Goal: Task Accomplishment & Management: Manage account settings

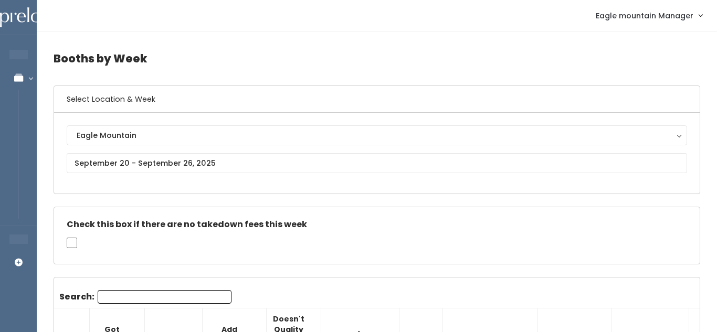
scroll to position [1, 0]
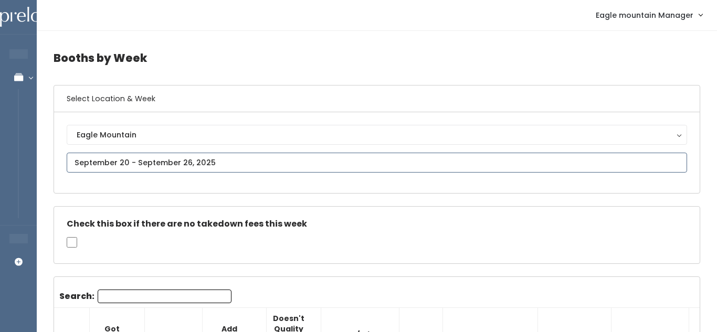
click at [283, 166] on input "text" at bounding box center [377, 163] width 620 height 20
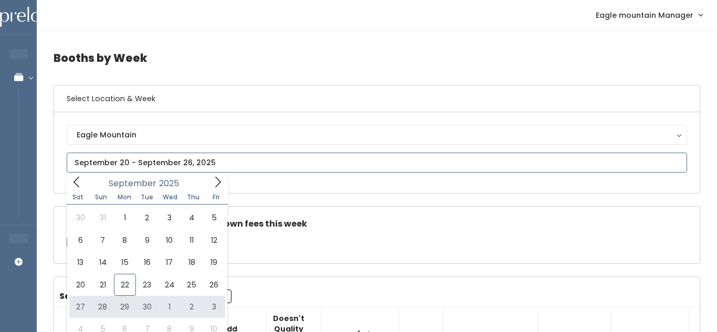
type input "[DATE] to [DATE]"
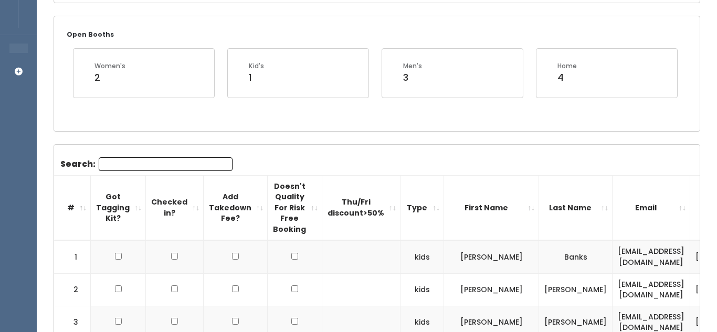
scroll to position [190, 0]
click at [179, 164] on input "Search:" at bounding box center [166, 165] width 134 height 14
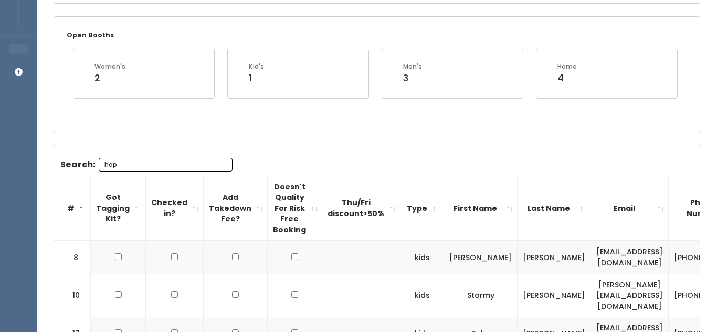
type input "hope"
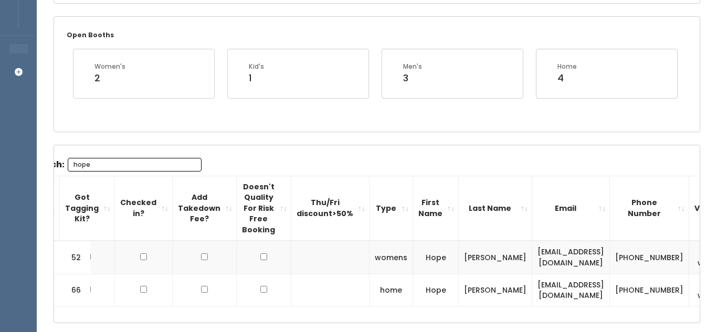
scroll to position [0, 0]
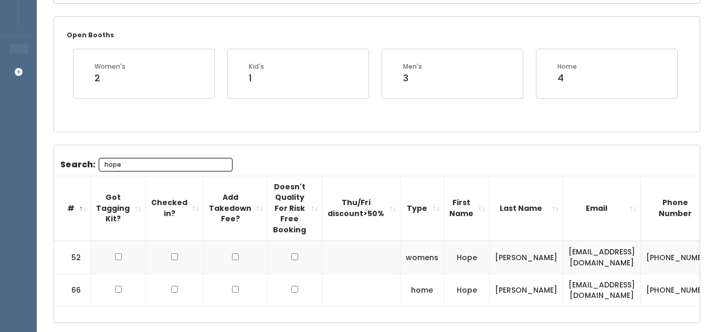
click at [220, 165] on input "hope" at bounding box center [166, 165] width 134 height 14
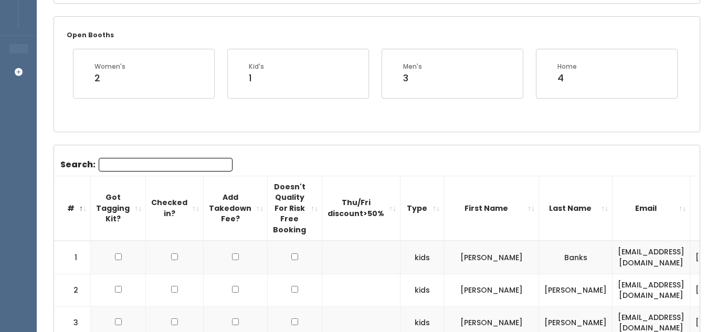
click at [193, 169] on input "Search:" at bounding box center [166, 165] width 134 height 14
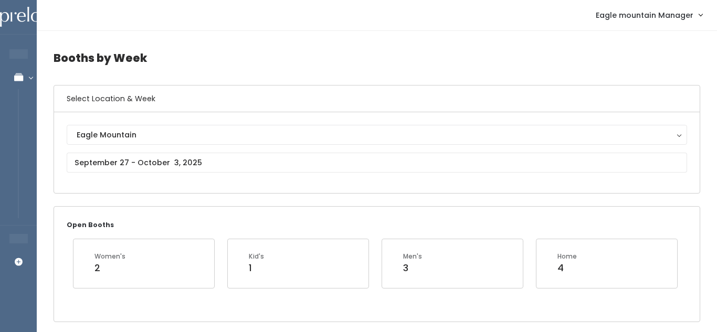
scroll to position [1, 0]
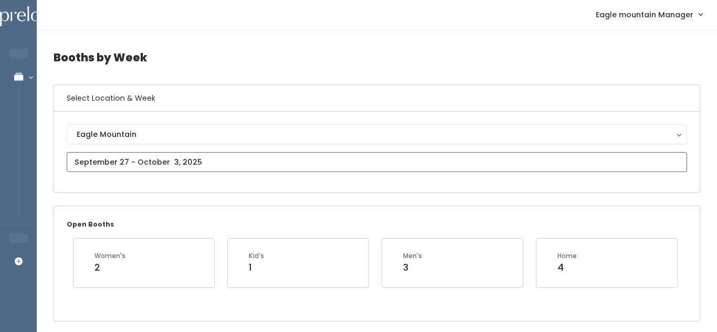
click at [192, 166] on input "text" at bounding box center [377, 162] width 620 height 20
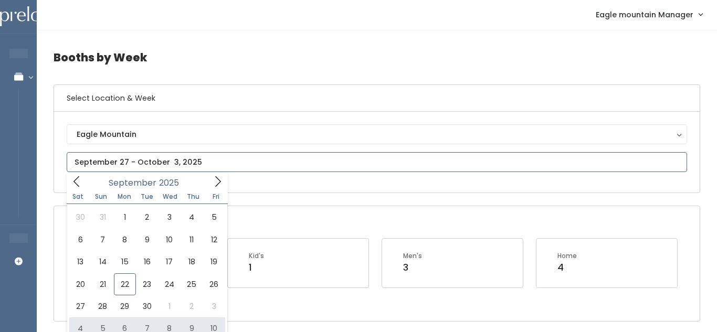
type input "[DATE] to [DATE]"
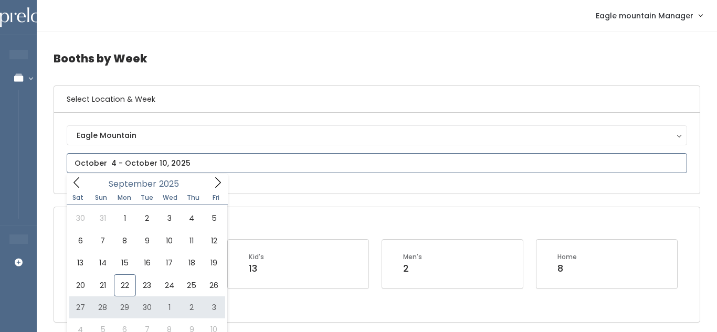
type input "[DATE] to [DATE]"
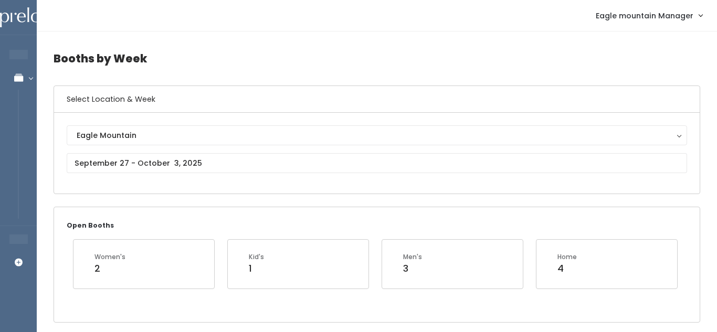
scroll to position [4, 0]
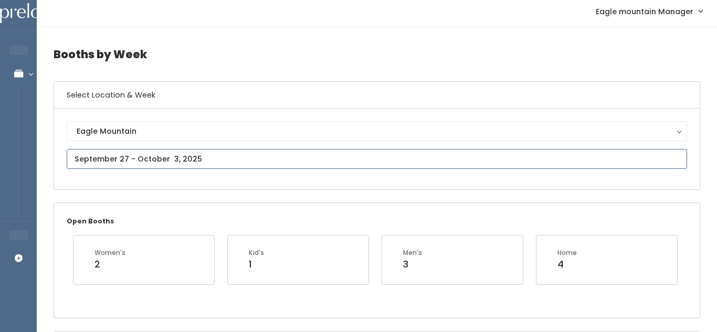
click at [101, 156] on input "text" at bounding box center [377, 159] width 620 height 20
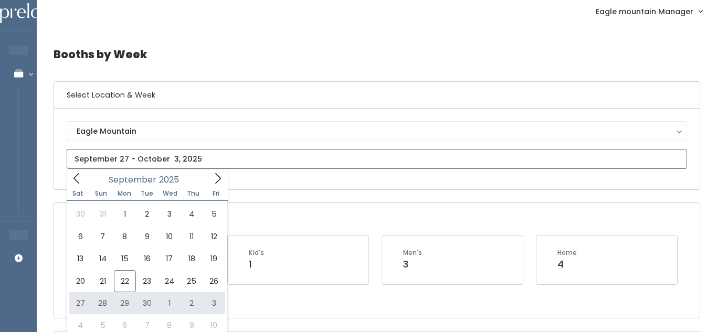
type input "September 27 to October 3"
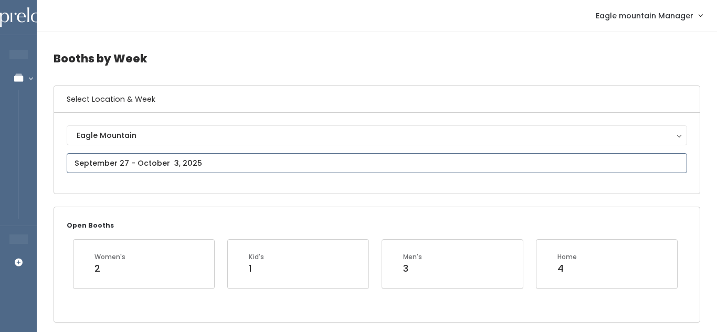
click at [176, 168] on input "text" at bounding box center [377, 163] width 620 height 20
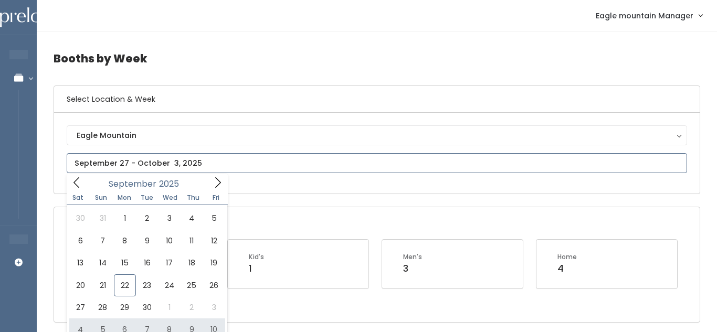
type input "October 4 to October 10"
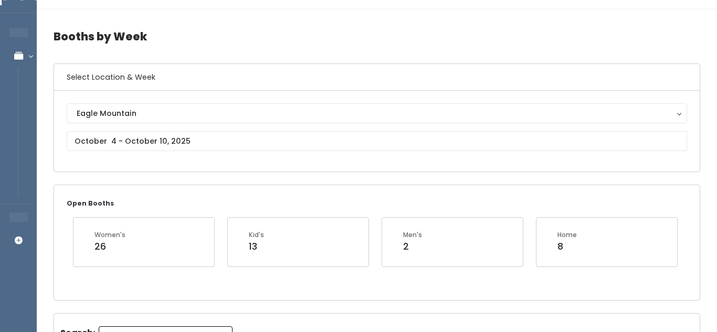
scroll to position [22, 0]
click at [318, 145] on input "text" at bounding box center [377, 142] width 620 height 20
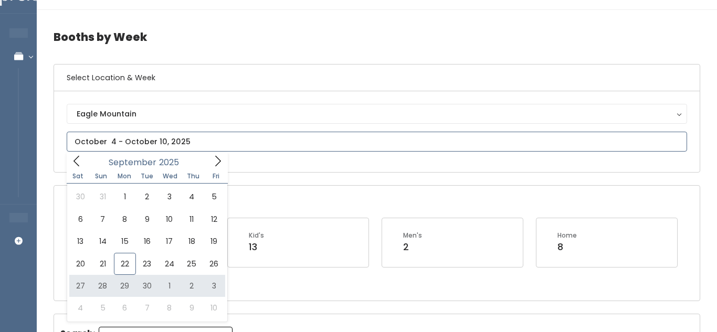
type input "[DATE] to [DATE]"
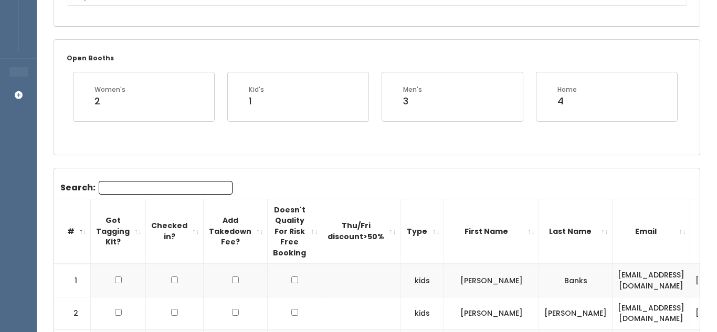
scroll to position [168, 0]
click at [192, 188] on input "Search:" at bounding box center [166, 188] width 134 height 14
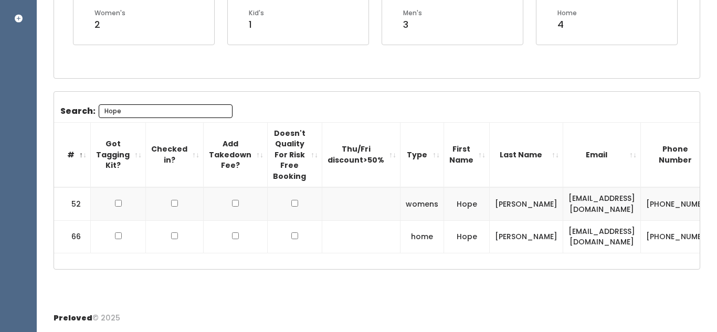
scroll to position [0, 79]
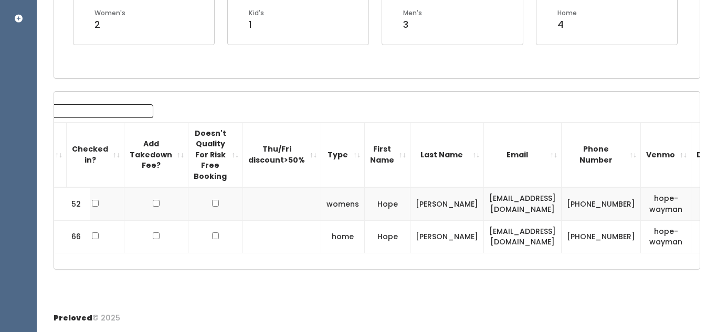
type input "Hope"
drag, startPoint x: 566, startPoint y: 198, endPoint x: 597, endPoint y: 215, distance: 34.5
click at [597, 215] on td "[PHONE_NUMBER]" at bounding box center [600, 203] width 79 height 33
copy td "801) 513-6554"
click at [641, 198] on td "hope-wayman" at bounding box center [666, 203] width 50 height 33
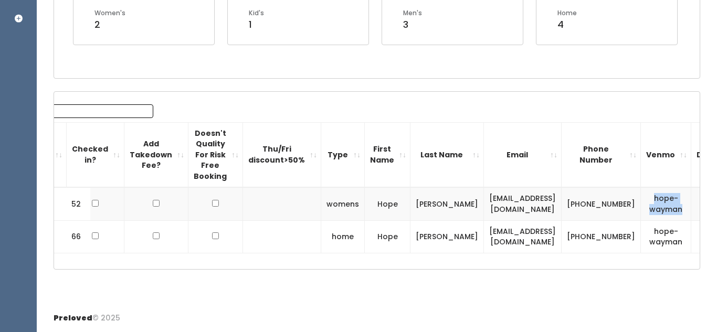
drag, startPoint x: 619, startPoint y: 196, endPoint x: 649, endPoint y: 214, distance: 34.1
click at [649, 214] on td "hope-wayman" at bounding box center [666, 203] width 50 height 33
copy td "hope-wayman"
drag, startPoint x: 444, startPoint y: 199, endPoint x: 550, endPoint y: 205, distance: 106.1
click at [550, 205] on td "hope.wayman2@gmail.com" at bounding box center [523, 203] width 78 height 33
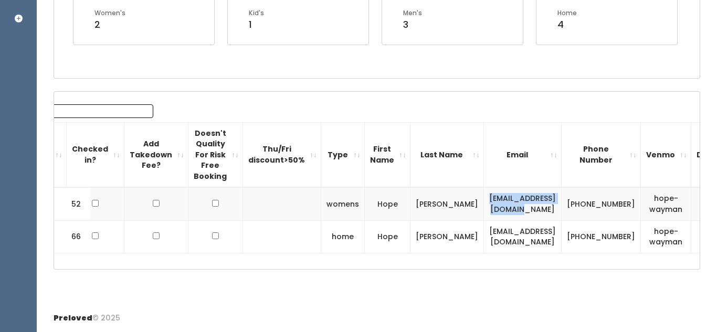
copy td "hope.wayman2@gmail.com"
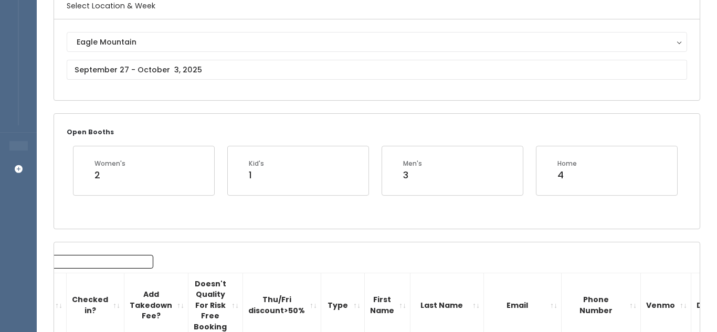
scroll to position [89, 0]
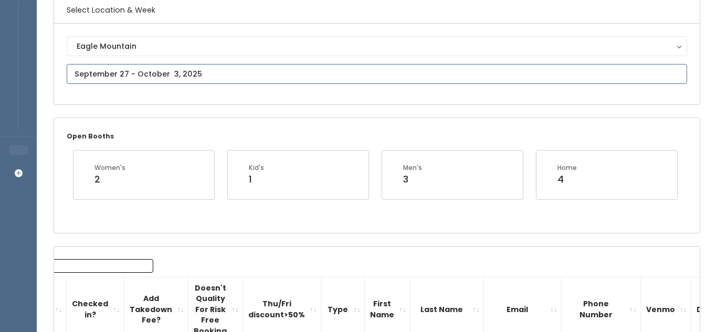
click at [185, 80] on input "text" at bounding box center [377, 74] width 620 height 20
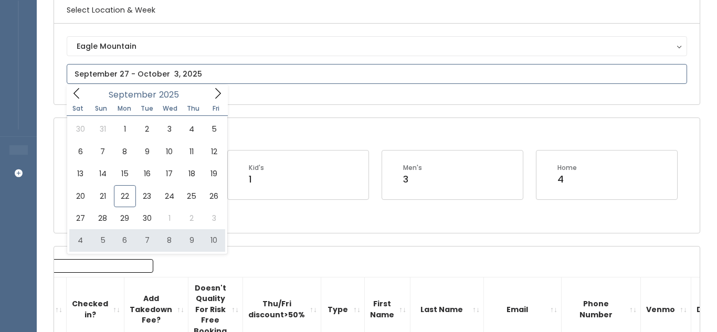
type input "October 4 to October 10"
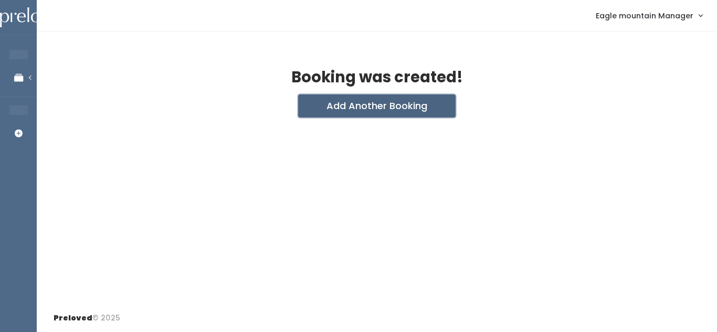
click at [343, 108] on button "Add Another Booking" at bounding box center [376, 105] width 157 height 23
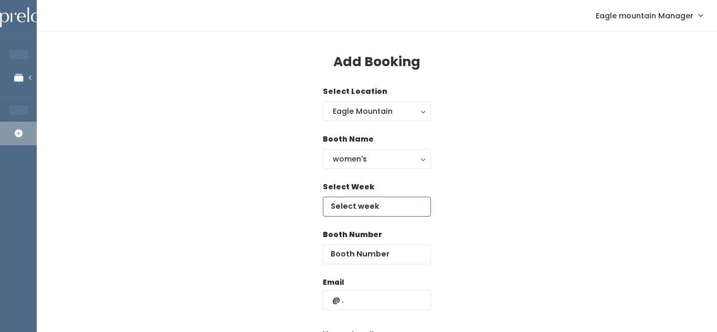
click at [360, 210] on input "text" at bounding box center [377, 207] width 108 height 20
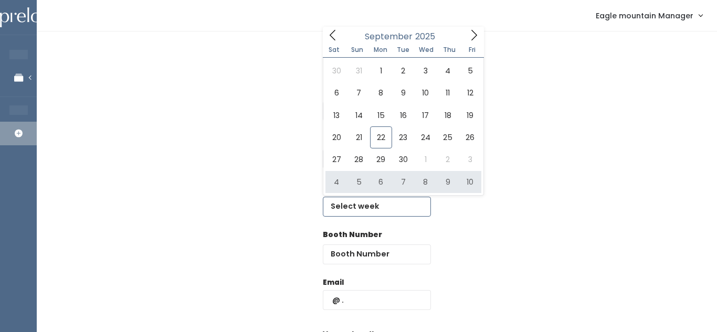
type input "[DATE] to [DATE]"
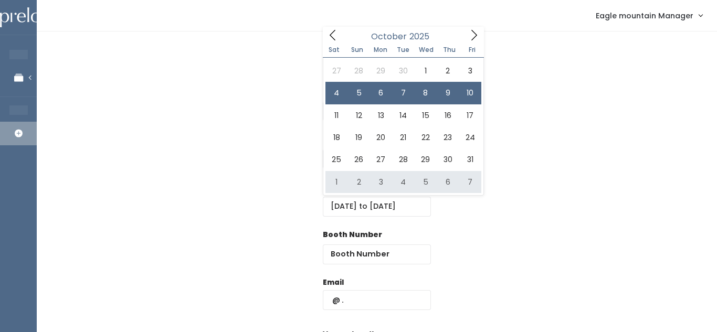
click at [472, 235] on div "Booth Number" at bounding box center [377, 253] width 646 height 48
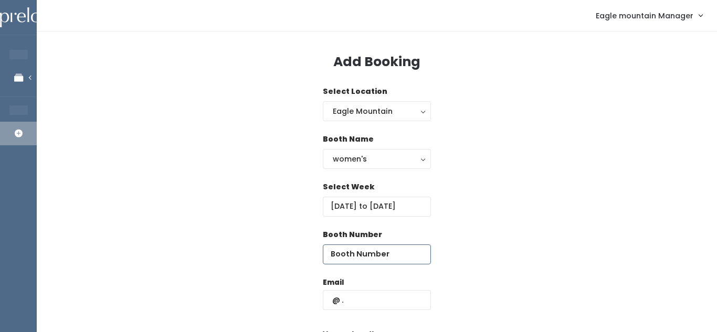
click at [412, 249] on input "number" at bounding box center [377, 255] width 108 height 20
type input "52"
click at [369, 302] on input "text" at bounding box center [377, 300] width 108 height 20
paste input "801) 513-6554"
type input "801) 513-6554"
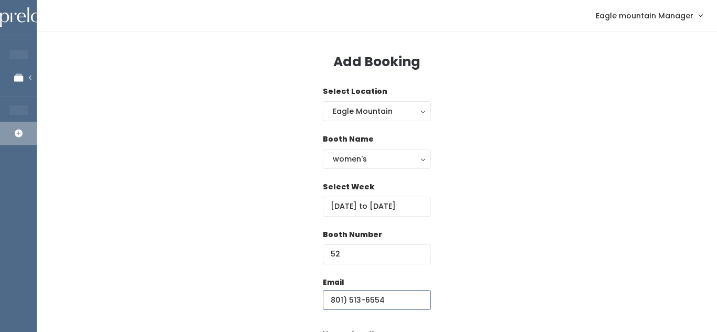
drag, startPoint x: 392, startPoint y: 298, endPoint x: 314, endPoint y: 303, distance: 77.9
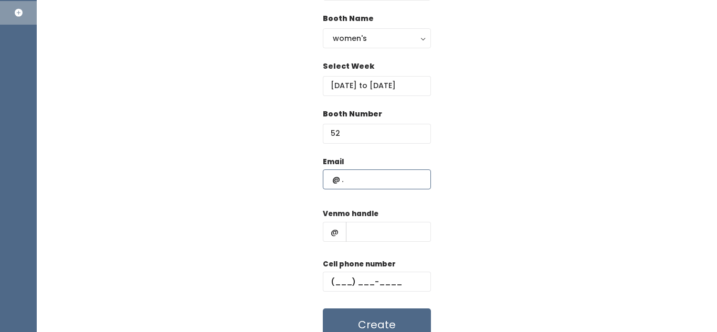
scroll to position [120, 0]
click at [369, 285] on input "text" at bounding box center [377, 282] width 108 height 20
paste input "(801) 513-6554"
type input "(801) 513-6554"
click at [361, 240] on input "text" at bounding box center [388, 232] width 85 height 20
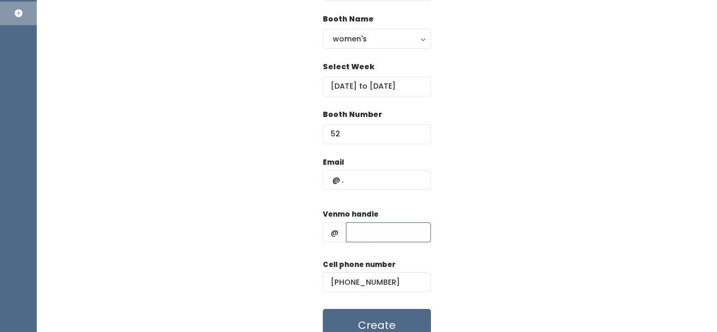
paste input "hope-wayman"
type input "hope-wayman"
click at [359, 174] on input "text" at bounding box center [377, 180] width 108 height 20
paste input "hope.wayman2@gmail.com"
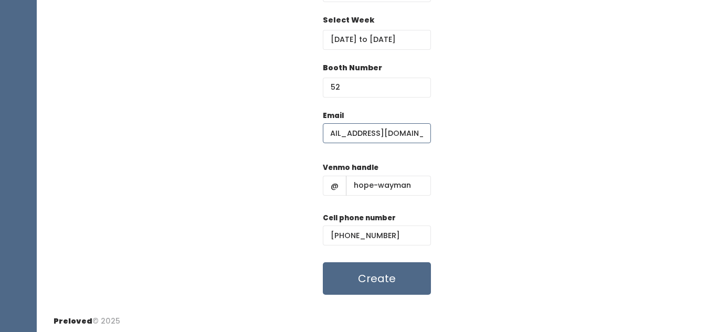
scroll to position [169, 0]
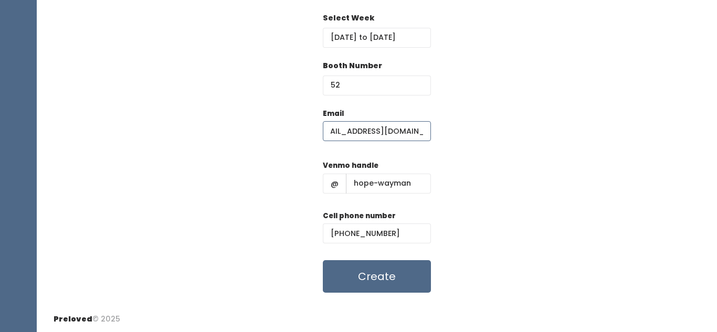
type input "hope.wayman2@gmail.com"
click at [372, 77] on input "52" at bounding box center [377, 86] width 108 height 20
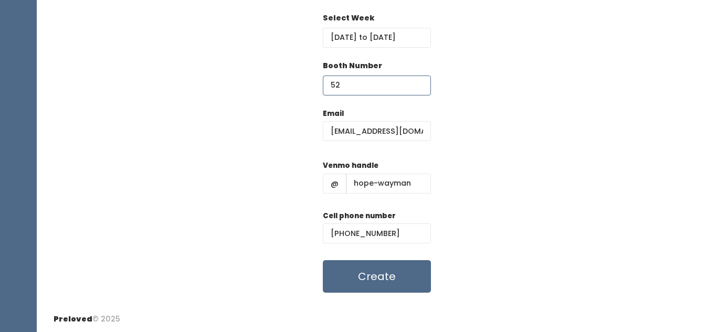
click at [372, 77] on input "52" at bounding box center [377, 86] width 108 height 20
type input "5"
type input "35"
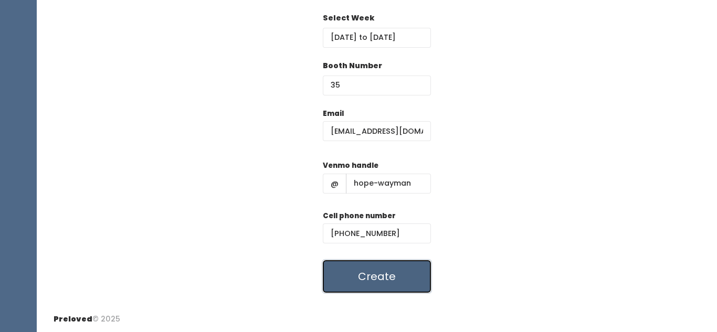
click at [377, 284] on button "Create" at bounding box center [377, 276] width 108 height 33
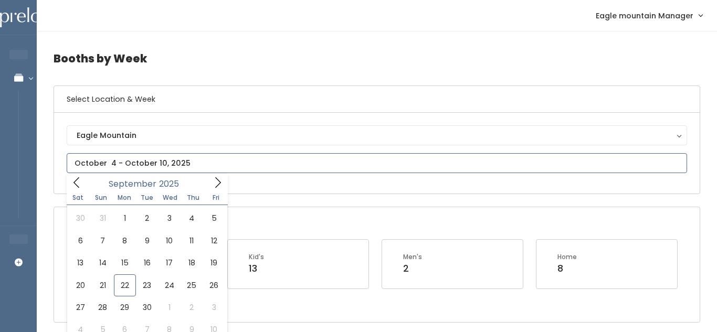
type input "[DATE] to [DATE]"
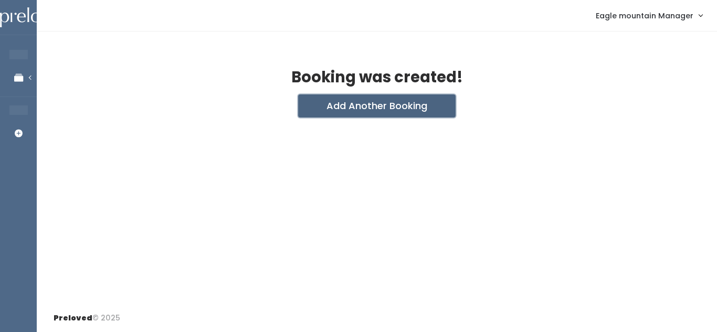
click at [362, 101] on button "Add Another Booking" at bounding box center [376, 105] width 157 height 23
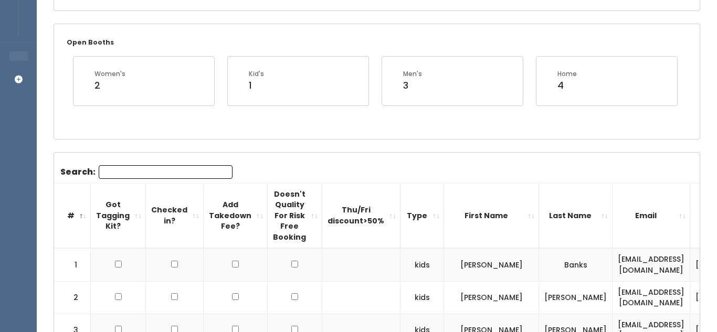
scroll to position [222, 0]
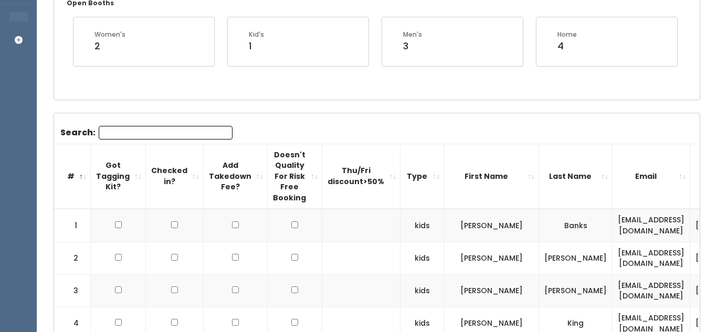
click at [154, 126] on input "Search:" at bounding box center [166, 133] width 134 height 14
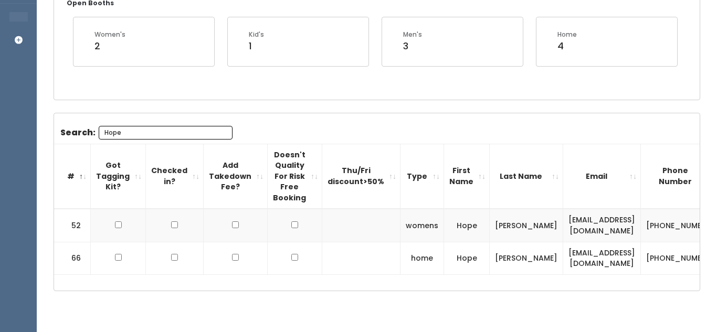
scroll to position [0, 79]
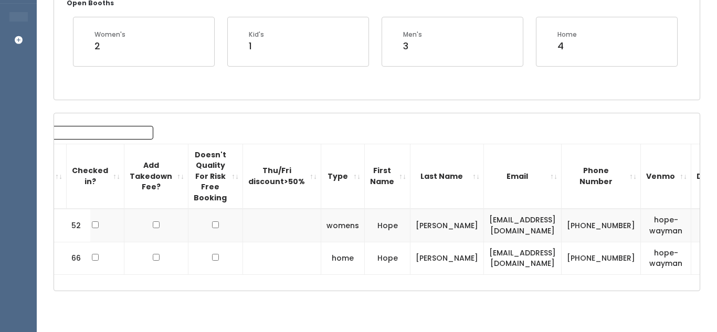
type input "Hope"
drag, startPoint x: 443, startPoint y: 258, endPoint x: 540, endPoint y: 258, distance: 96.5
click at [540, 258] on td "[EMAIL_ADDRESS][DOMAIN_NAME]" at bounding box center [523, 258] width 78 height 33
click at [484, 254] on td "[EMAIL_ADDRESS][DOMAIN_NAME]" at bounding box center [523, 258] width 78 height 33
drag, startPoint x: 443, startPoint y: 257, endPoint x: 554, endPoint y: 260, distance: 110.3
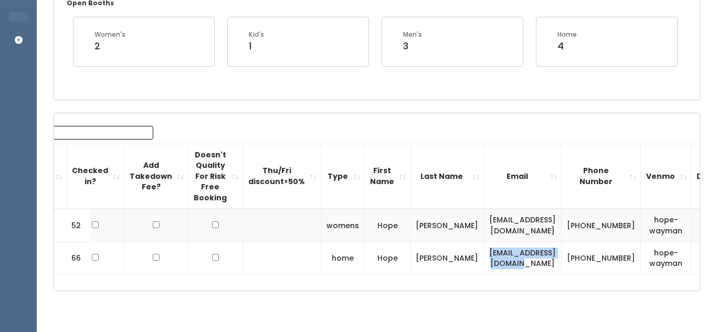
click at [554, 260] on td "[EMAIL_ADDRESS][DOMAIN_NAME]" at bounding box center [523, 258] width 78 height 33
copy td "[EMAIL_ADDRESS][DOMAIN_NAME]"
drag, startPoint x: 564, startPoint y: 252, endPoint x: 599, endPoint y: 262, distance: 36.9
click at [599, 262] on td "[PHONE_NUMBER]" at bounding box center [600, 258] width 79 height 33
copy td "[PHONE_NUMBER]"
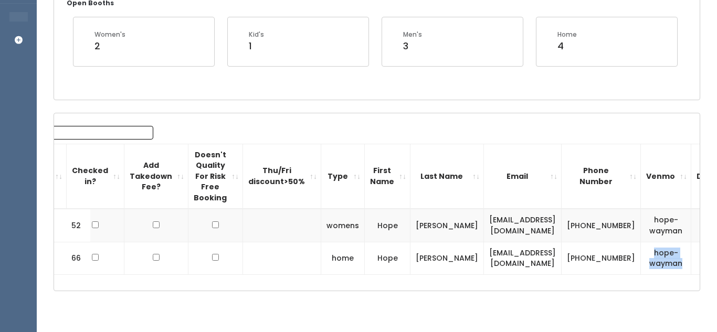
drag, startPoint x: 622, startPoint y: 253, endPoint x: 649, endPoint y: 261, distance: 27.4
click at [649, 261] on td "hope-wayman" at bounding box center [666, 258] width 50 height 33
copy td "hope-wayman"
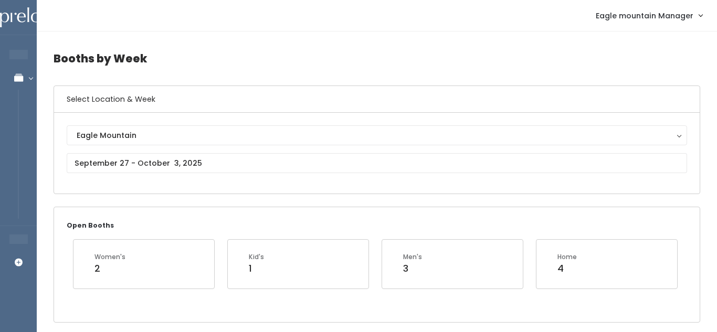
scroll to position [1, 0]
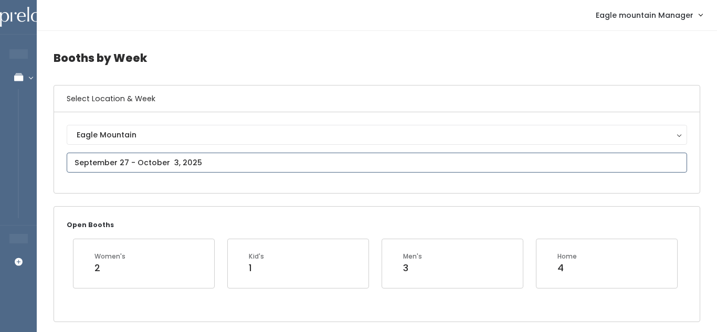
click at [158, 160] on input "text" at bounding box center [377, 163] width 620 height 20
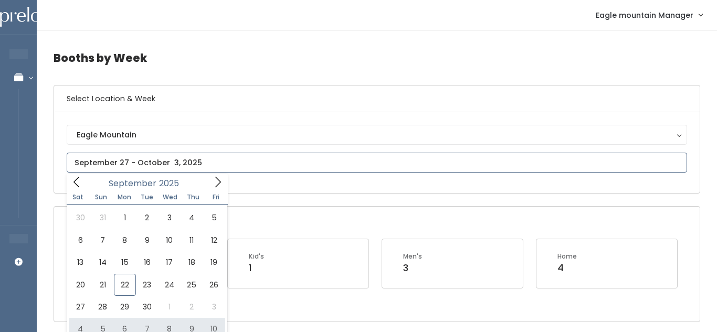
type input "October 4 to October 10"
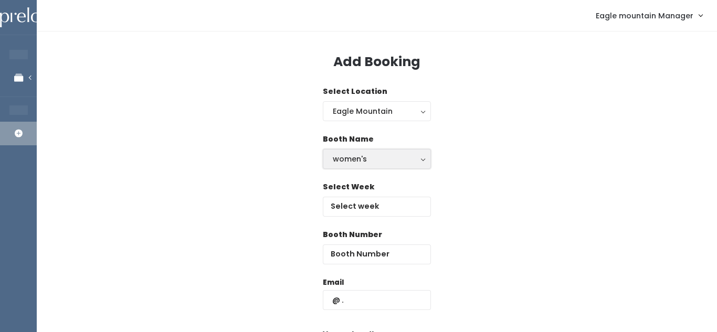
click at [392, 161] on div "women's" at bounding box center [377, 159] width 88 height 12
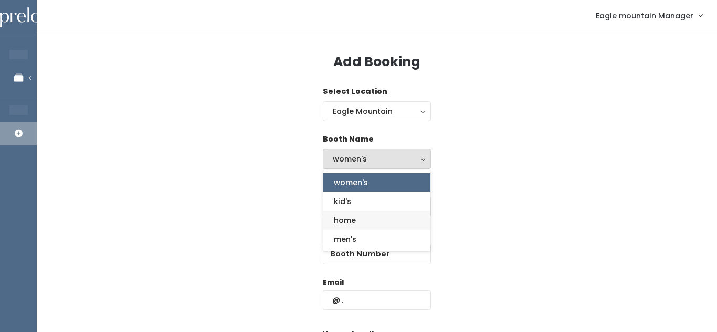
click at [345, 215] on span "home" at bounding box center [345, 221] width 22 height 12
select select "home"
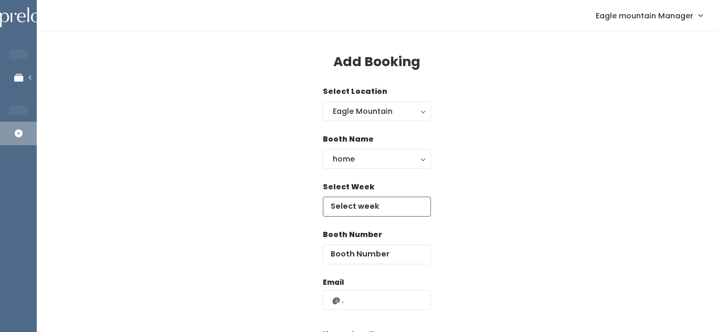
click at [362, 201] on input "text" at bounding box center [377, 207] width 108 height 20
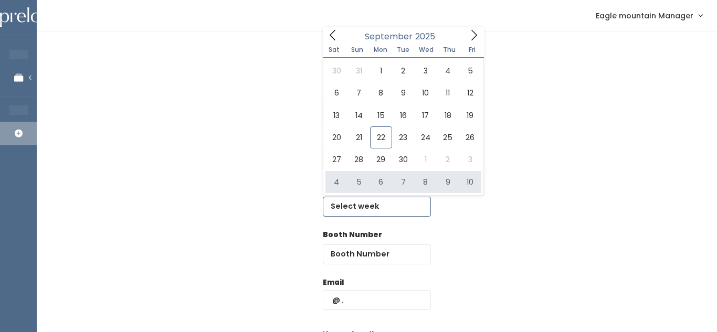
type input "October 4 to October 10"
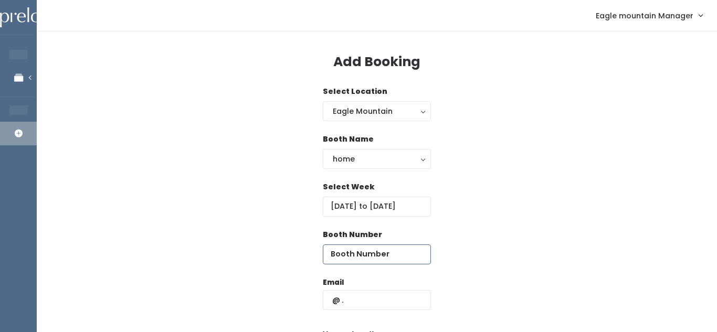
click at [376, 257] on input "number" at bounding box center [377, 255] width 108 height 20
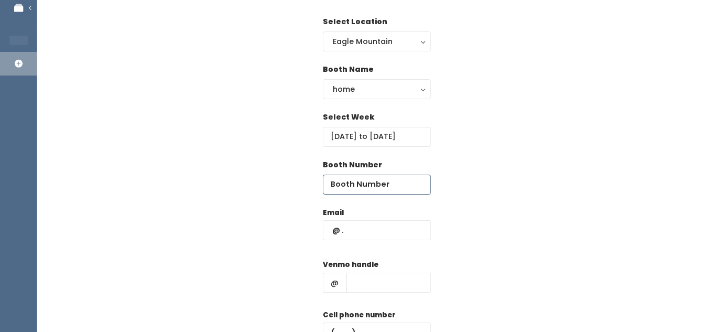
scroll to position [76, 0]
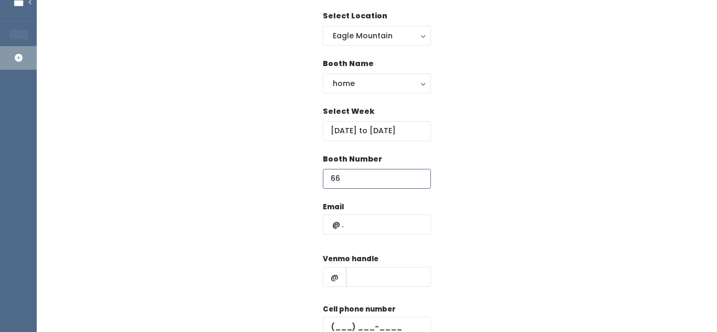
type input "66"
click at [358, 228] on input "text" at bounding box center [377, 225] width 108 height 20
paste input "hope.wayman2@gmail.com"
type input "hope.wayman2@gmail.com"
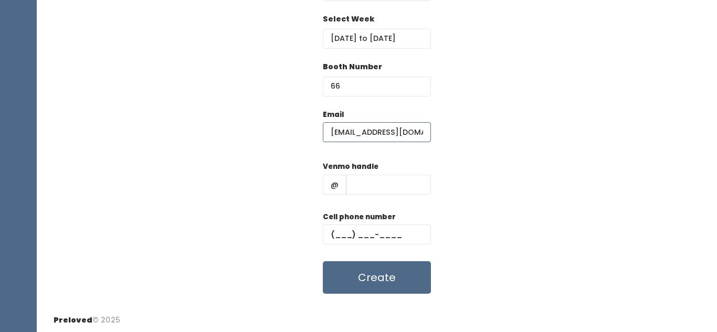
scroll to position [170, 0]
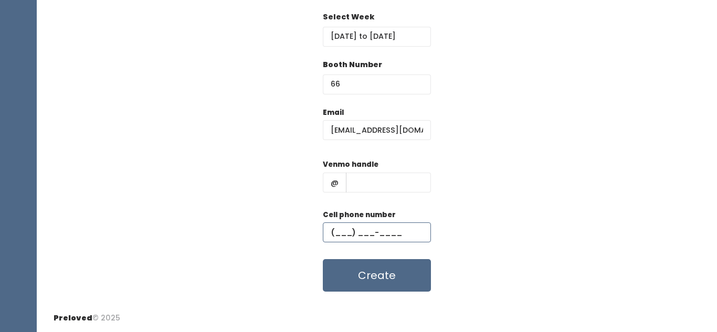
click at [354, 230] on input "text" at bounding box center [377, 232] width 108 height 20
paste input "(801) 513-6554"
type input "(801) 513-6554"
click at [368, 178] on input "text" at bounding box center [388, 183] width 85 height 20
paste input "hope-wayman"
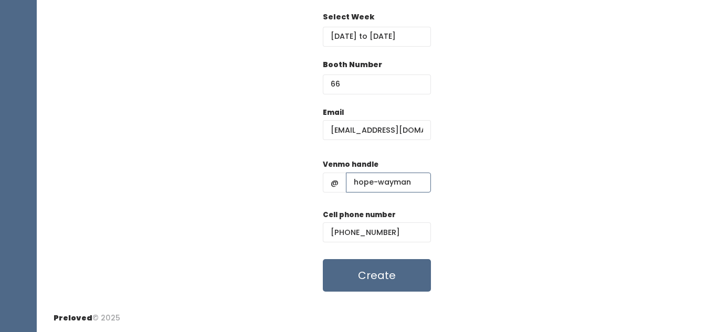
type input "hope-wayman"
click at [362, 248] on div "Cell phone number (801) 513-6554" at bounding box center [377, 230] width 108 height 42
click at [357, 264] on button "Create" at bounding box center [377, 275] width 108 height 33
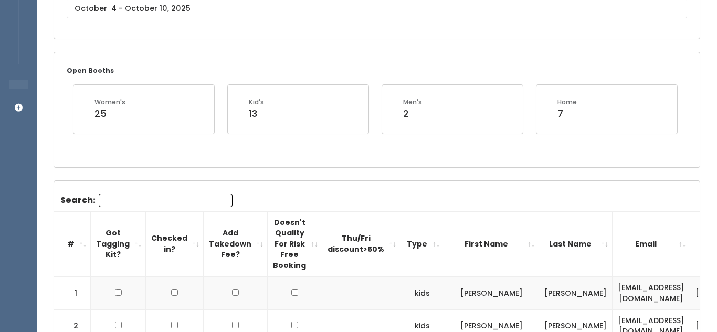
scroll to position [157, 0]
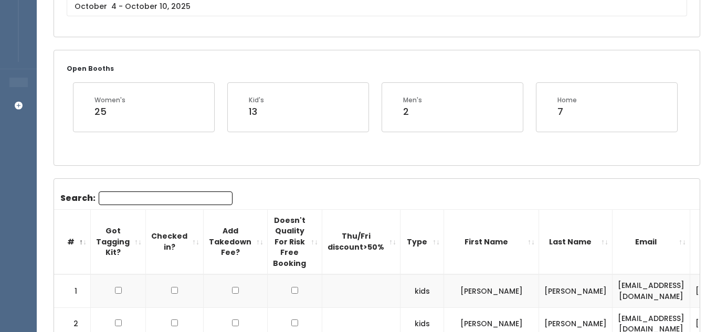
click at [134, 210] on th "Got Tagging Kit?" at bounding box center [118, 241] width 55 height 65
click at [139, 216] on th "Got Tagging Kit?" at bounding box center [118, 241] width 55 height 65
click at [154, 198] on input "Search:" at bounding box center [166, 199] width 134 height 14
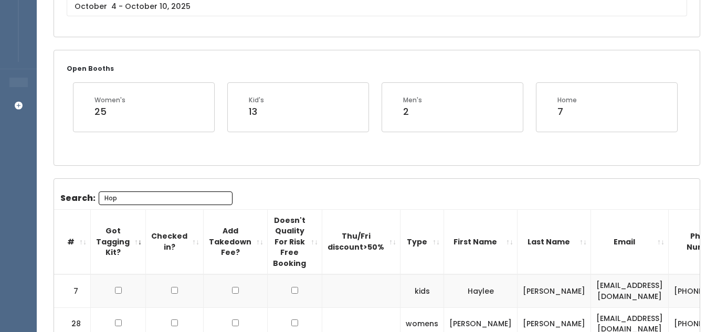
type input "Hope"
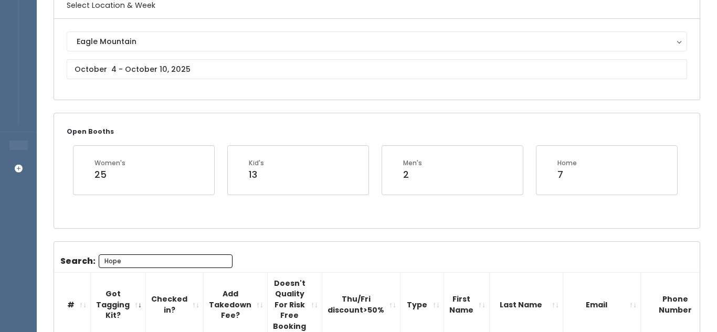
scroll to position [94, 0]
click at [220, 256] on input "Hope" at bounding box center [166, 261] width 134 height 14
click at [219, 259] on input "Hope" at bounding box center [166, 261] width 134 height 14
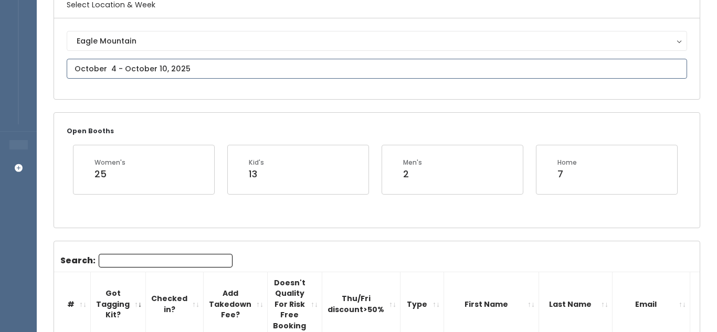
click at [179, 60] on input "text" at bounding box center [377, 69] width 620 height 20
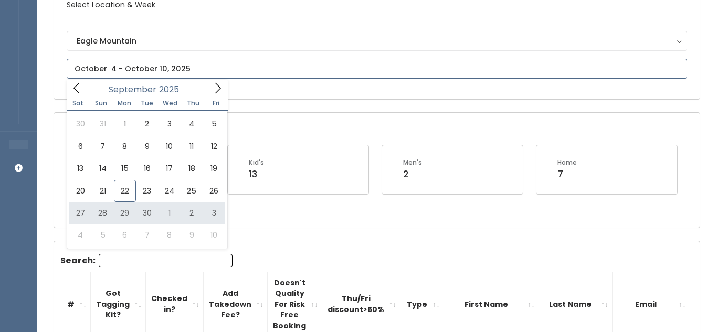
type input "September 27 to October 3"
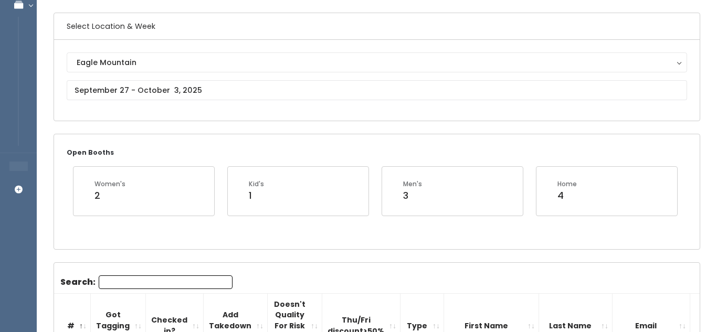
scroll to position [75, 0]
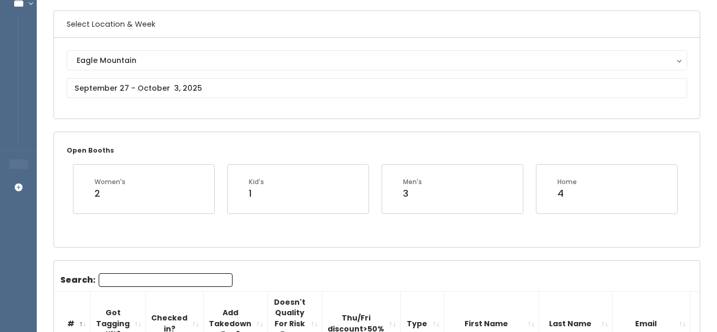
click at [130, 279] on input "Search:" at bounding box center [166, 280] width 134 height 14
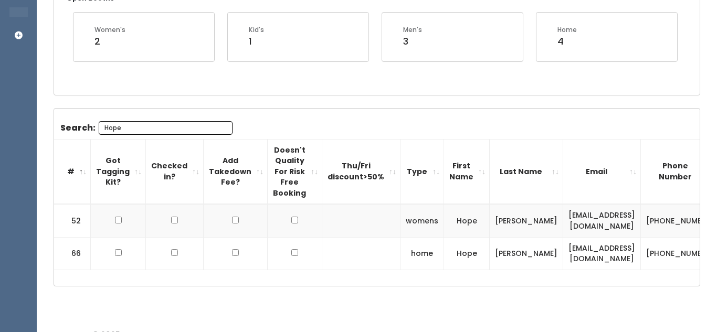
scroll to position [0, 79]
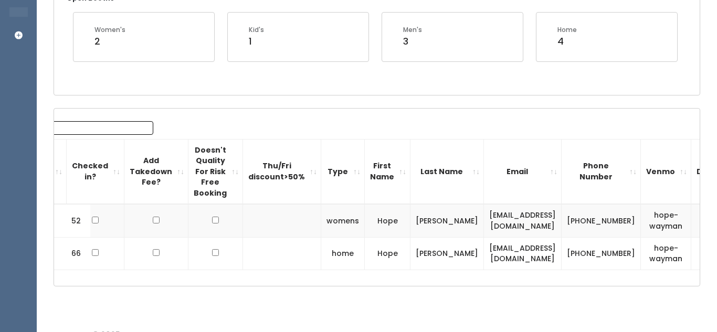
type input "Hope"
click at [703, 222] on button "button" at bounding box center [710, 221] width 14 height 14
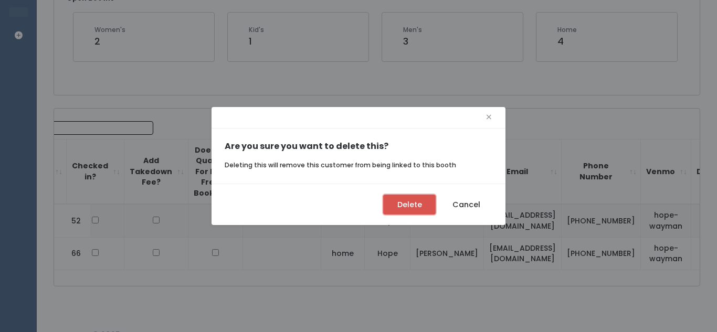
click at [415, 211] on button "Delete" at bounding box center [409, 205] width 52 height 20
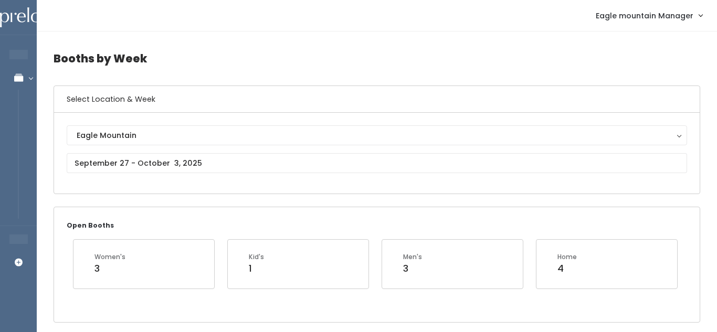
scroll to position [61, 0]
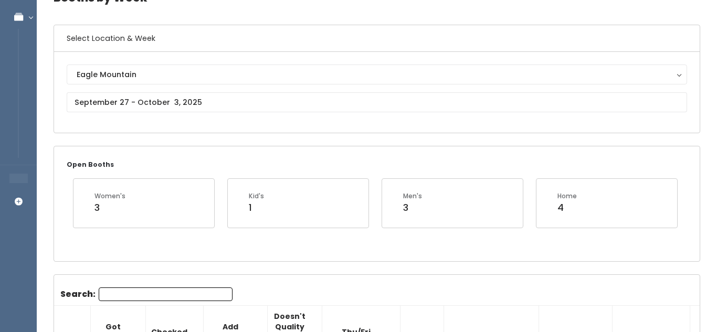
click at [186, 289] on input "Search:" at bounding box center [166, 295] width 134 height 14
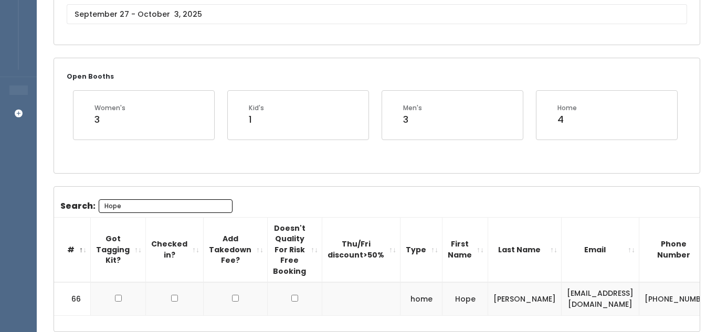
scroll to position [0, 77]
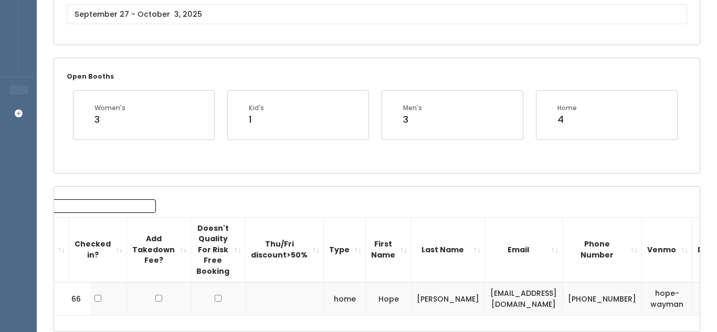
type input "Hope"
click at [704, 300] on button "button" at bounding box center [711, 299] width 14 height 14
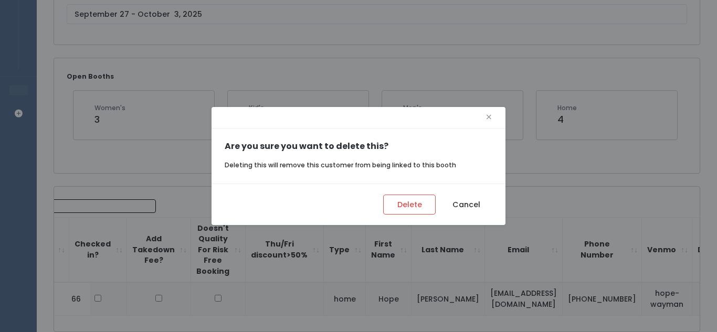
click at [396, 193] on div "Delete Cancel" at bounding box center [358, 204] width 294 height 41
click at [391, 204] on button "Delete" at bounding box center [409, 205] width 52 height 20
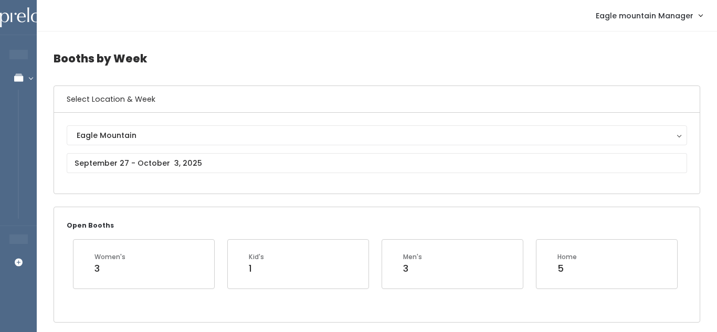
scroll to position [2, 0]
